Goal: Task Accomplishment & Management: Use online tool/utility

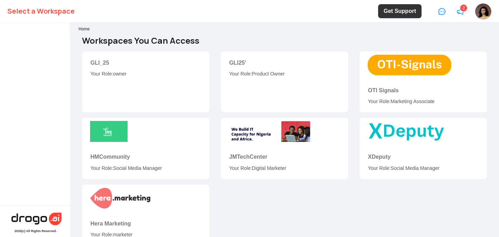
click at [103, 60] on link "GLI_25" at bounding box center [99, 63] width 19 height 6
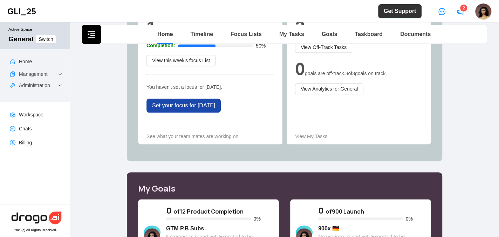
scroll to position [335, 0]
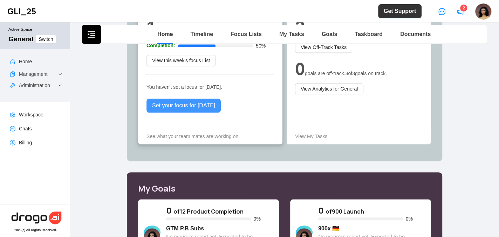
click at [194, 109] on span "Set your focus for [DATE]" at bounding box center [183, 106] width 63 height 8
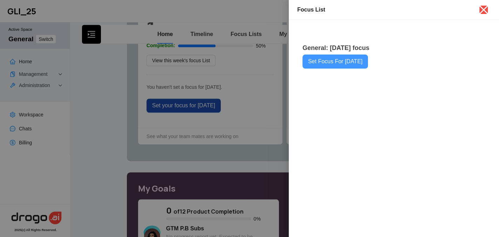
click at [331, 66] on span "Set Focus For [DATE]" at bounding box center [335, 61] width 54 height 8
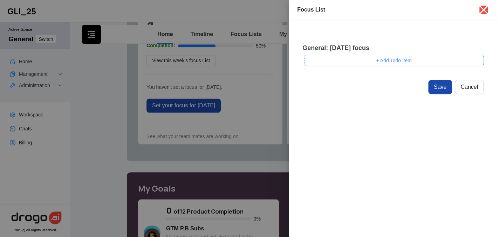
click at [353, 62] on button "+ Add Todo Item" at bounding box center [393, 60] width 179 height 11
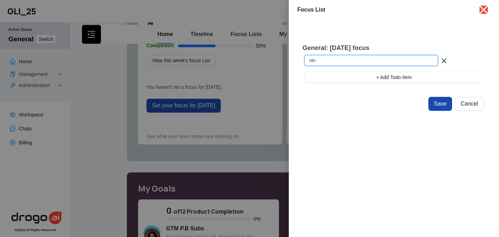
click at [339, 65] on input "text" at bounding box center [371, 60] width 134 height 11
type input "**********"
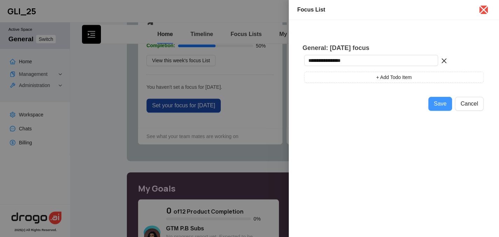
click at [434, 102] on button "Save" at bounding box center [440, 104] width 24 height 14
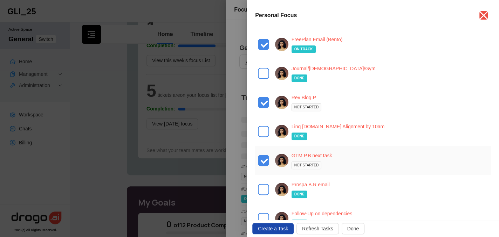
scroll to position [176, 0]
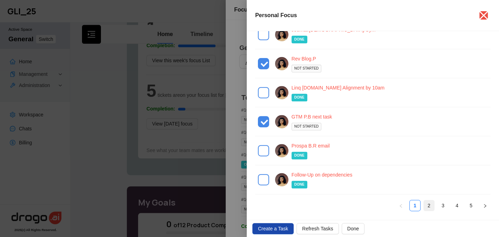
click at [423, 202] on link "2" at bounding box center [428, 206] width 11 height 11
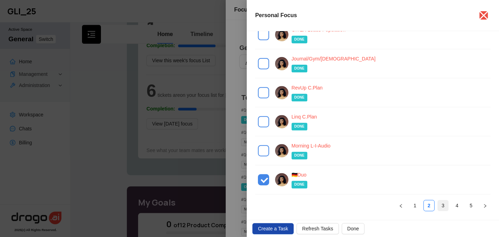
click at [437, 201] on link "3" at bounding box center [442, 206] width 11 height 11
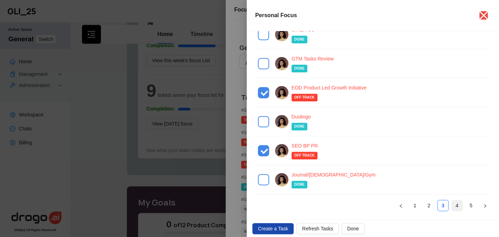
click at [452, 203] on link "4" at bounding box center [456, 206] width 11 height 11
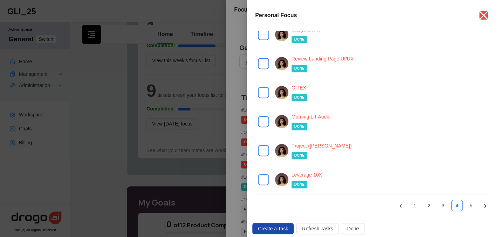
click at [459, 200] on ul "1 2 3 4 5" at bounding box center [372, 205] width 235 height 11
click at [465, 201] on link "5" at bounding box center [470, 206] width 11 height 11
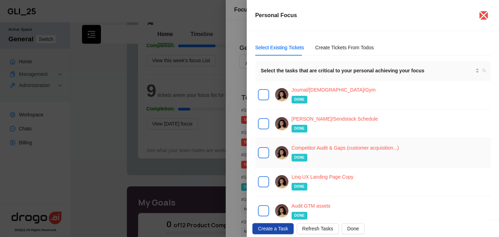
scroll to position [91, 0]
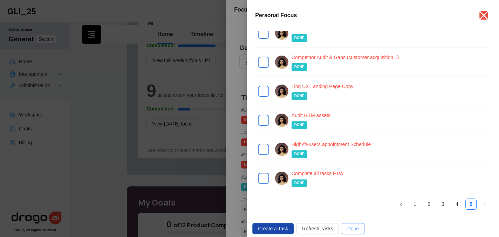
click at [347, 227] on span "Done" at bounding box center [353, 229] width 12 height 8
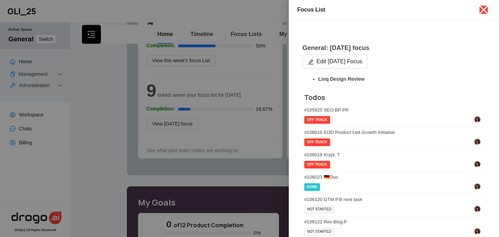
scroll to position [212, 0]
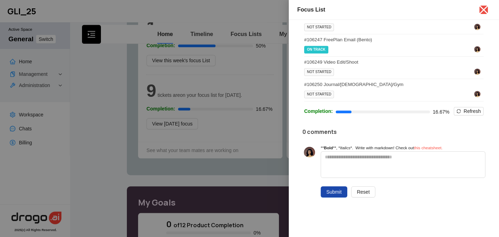
click at [260, 150] on div at bounding box center [249, 118] width 499 height 237
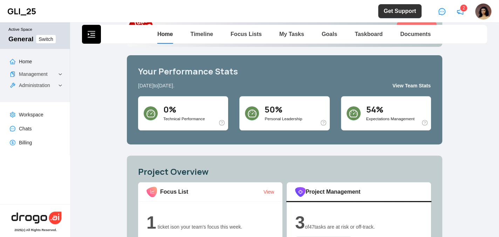
scroll to position [0, 0]
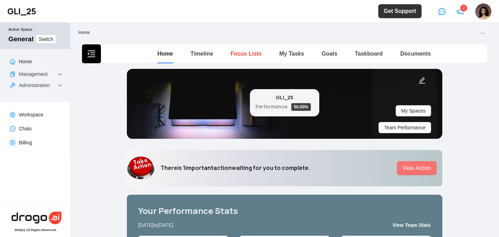
click at [249, 51] on link "Focus Lists" at bounding box center [245, 54] width 31 height 6
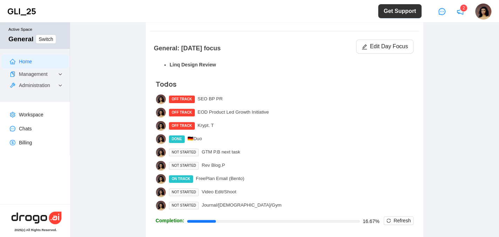
scroll to position [262, 0]
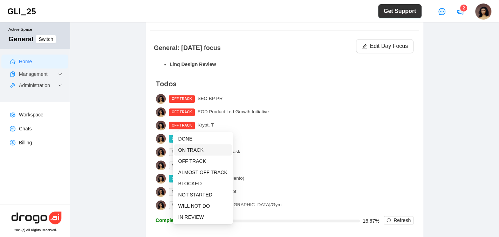
click at [190, 147] on span "ON TRACK" at bounding box center [190, 150] width 25 height 6
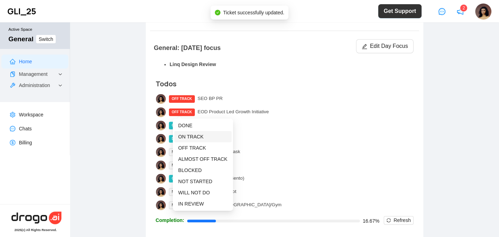
click at [193, 134] on span "ON TRACK" at bounding box center [190, 137] width 25 height 6
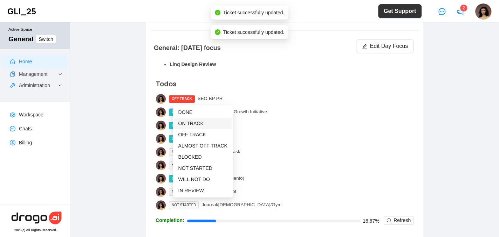
click at [192, 120] on span "ON TRACK" at bounding box center [202, 124] width 49 height 8
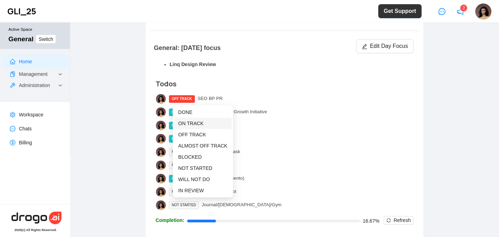
click at [191, 124] on span "ON TRACK" at bounding box center [190, 124] width 25 height 6
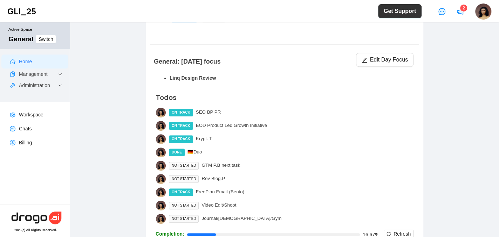
scroll to position [251, 0]
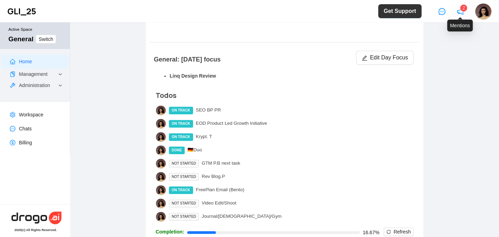
click at [462, 8] on sup "2" at bounding box center [463, 8] width 7 height 7
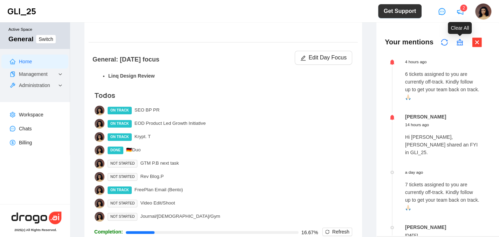
click at [460, 40] on icon "clear" at bounding box center [459, 42] width 7 height 7
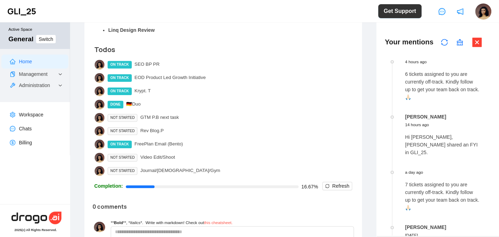
scroll to position [303, 0]
